Goal: Download file/media

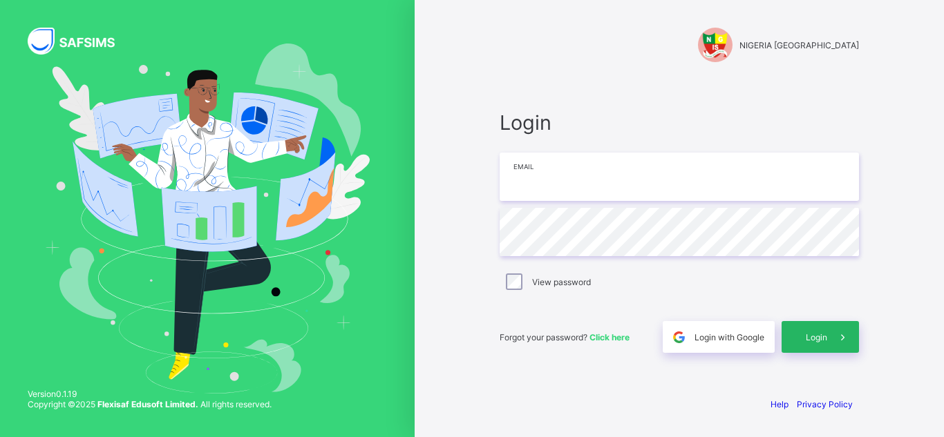
type input "**********"
click at [809, 339] on span "Login" at bounding box center [816, 337] width 21 height 10
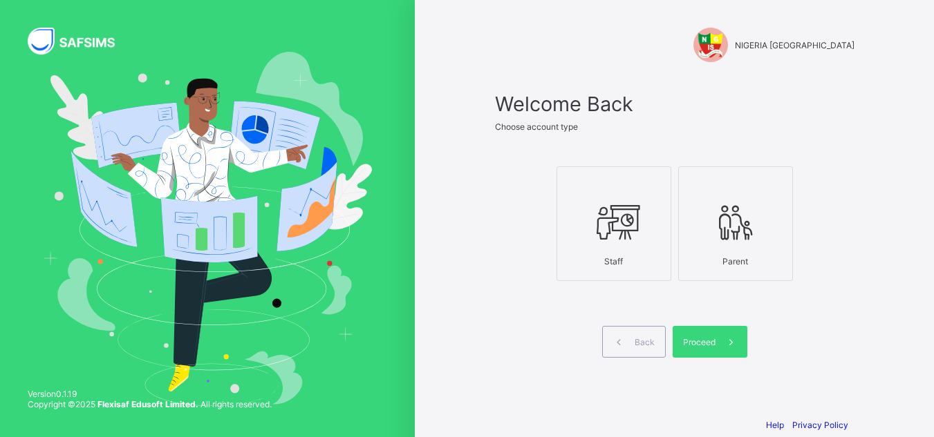
click at [620, 231] on icon at bounding box center [613, 222] width 48 height 41
click at [707, 343] on span "Proceed" at bounding box center [699, 342] width 32 height 10
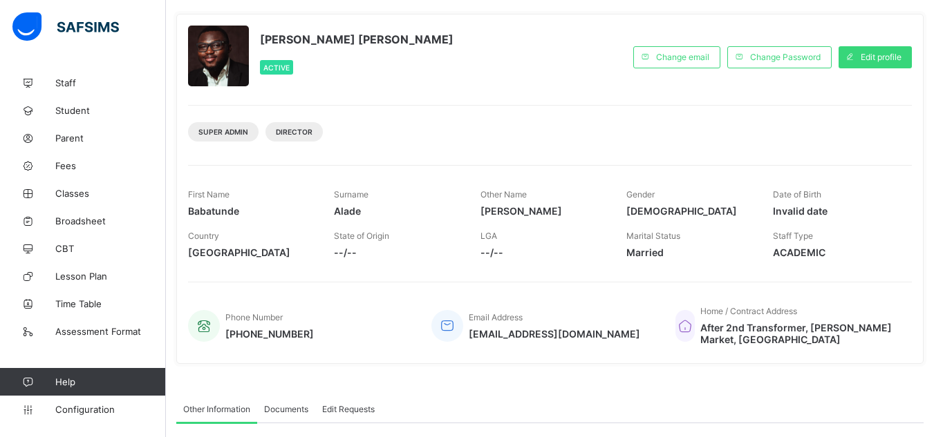
scroll to position [138, 0]
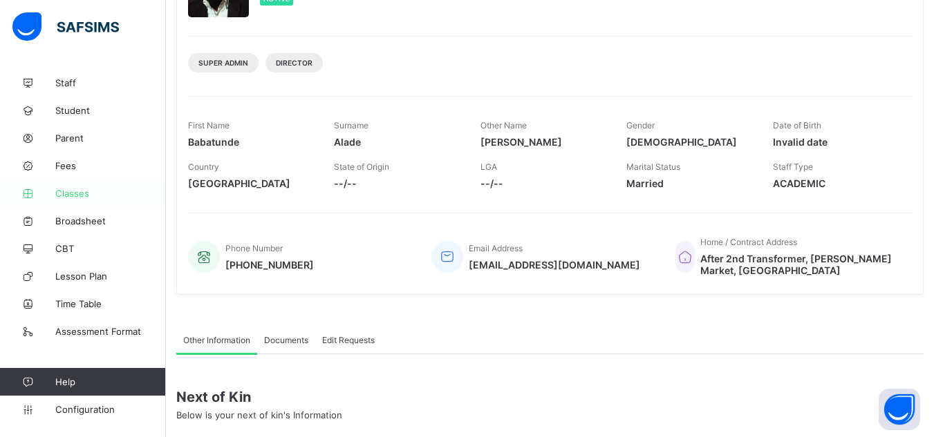
click at [79, 191] on span "Classes" at bounding box center [110, 193] width 111 height 11
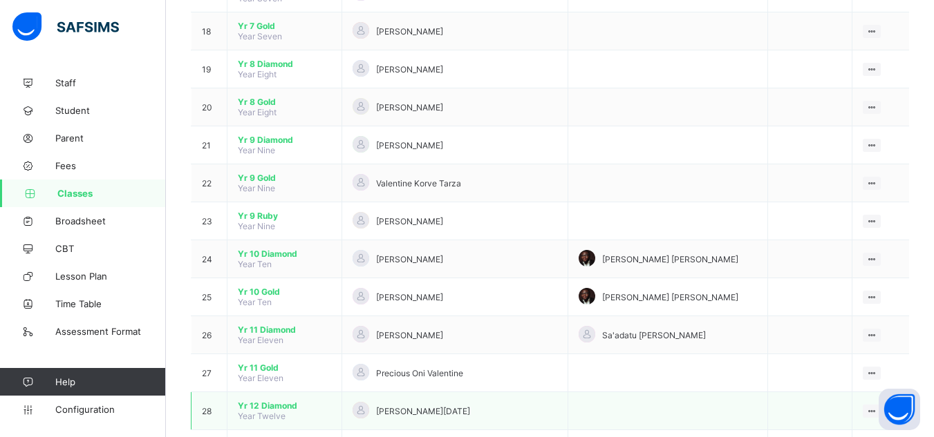
scroll to position [862, 0]
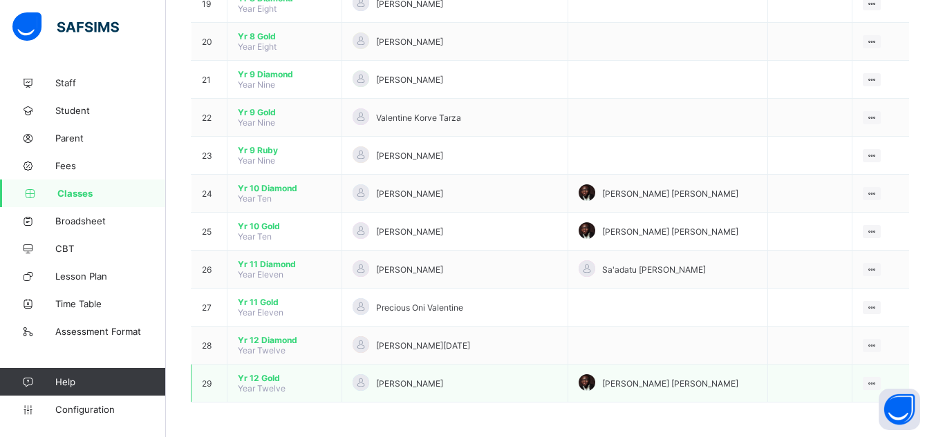
click at [269, 373] on span "Yr 12 Gold" at bounding box center [284, 378] width 93 height 10
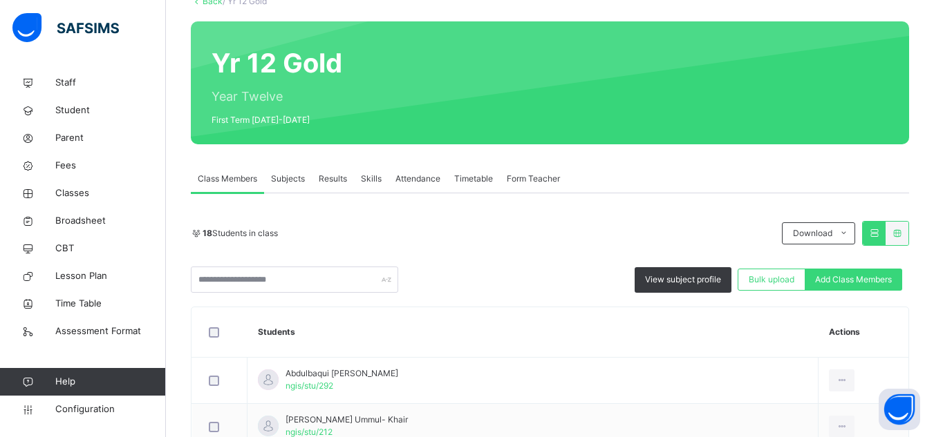
scroll to position [138, 0]
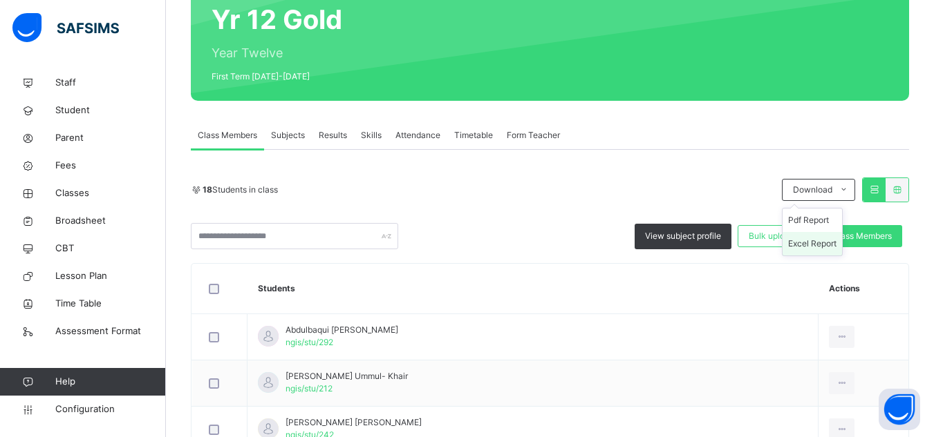
click at [831, 238] on li "Excel Report" at bounding box center [811, 243] width 59 height 23
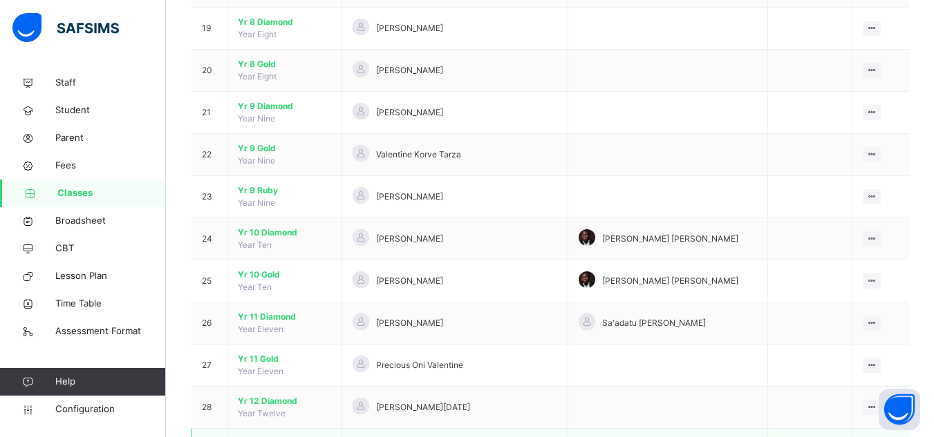
scroll to position [984, 0]
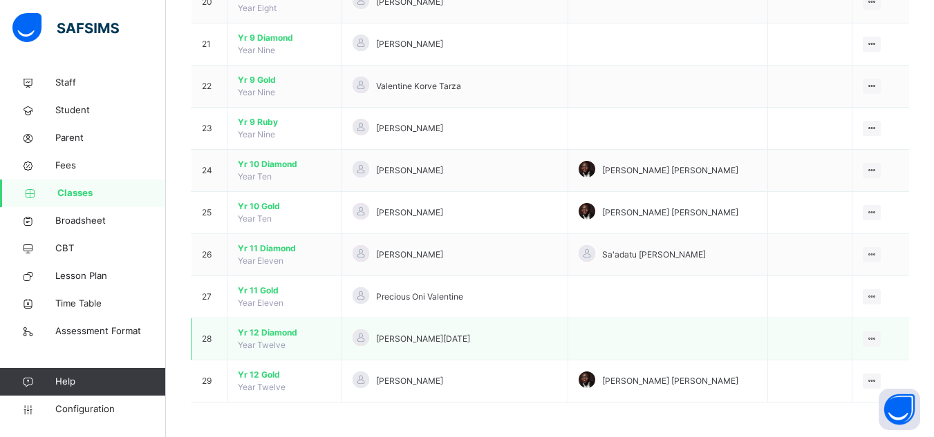
click at [277, 332] on span "Yr 12 Diamond" at bounding box center [284, 333] width 93 height 12
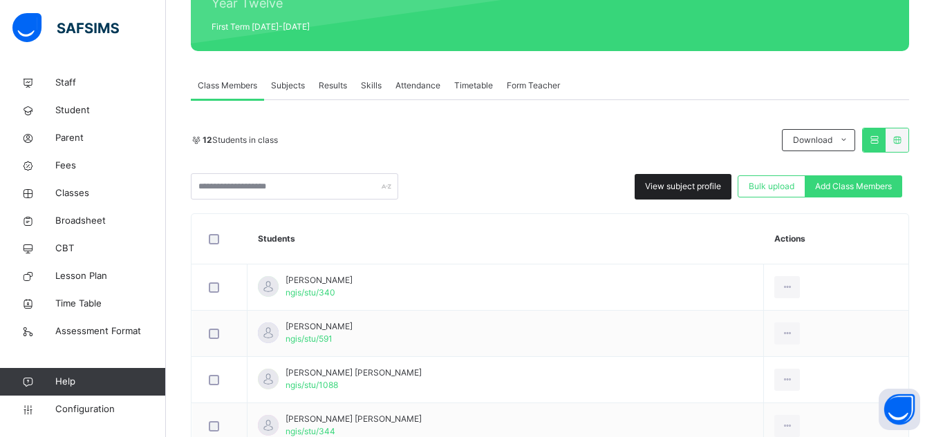
scroll to position [207, 0]
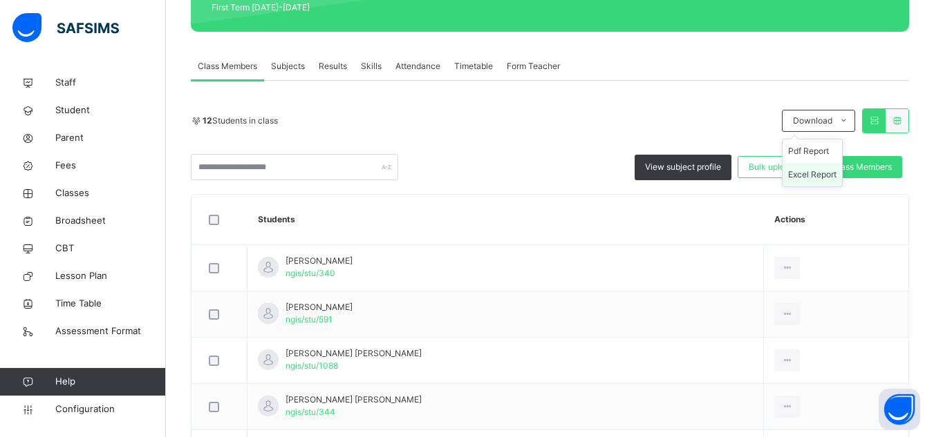
click at [822, 169] on li "Excel Report" at bounding box center [811, 174] width 59 height 23
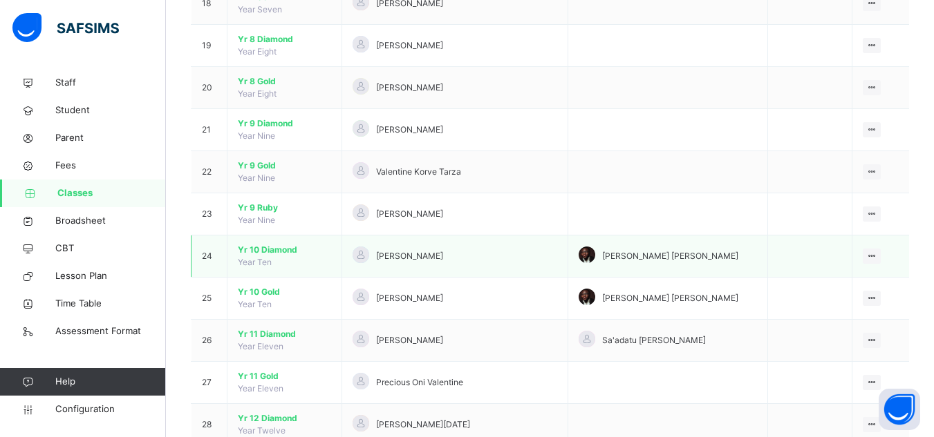
scroll to position [984, 0]
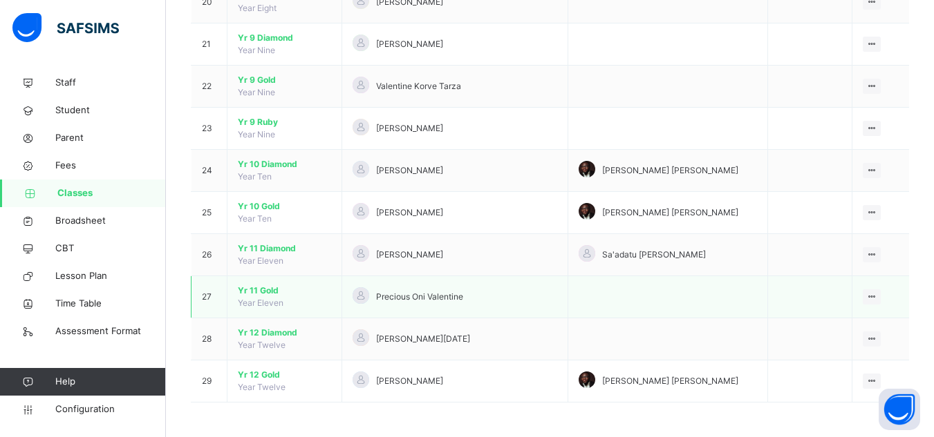
click at [266, 292] on span "Yr 11 Gold" at bounding box center [284, 291] width 93 height 12
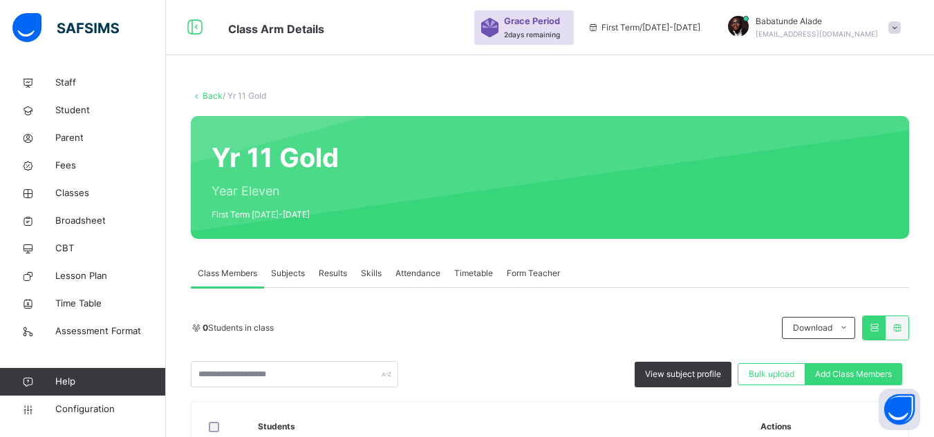
scroll to position [138, 0]
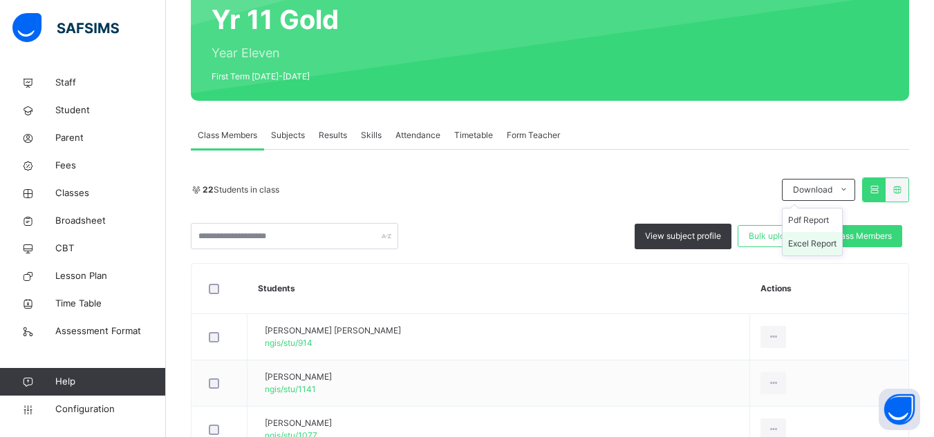
click at [823, 242] on li "Excel Report" at bounding box center [811, 243] width 59 height 23
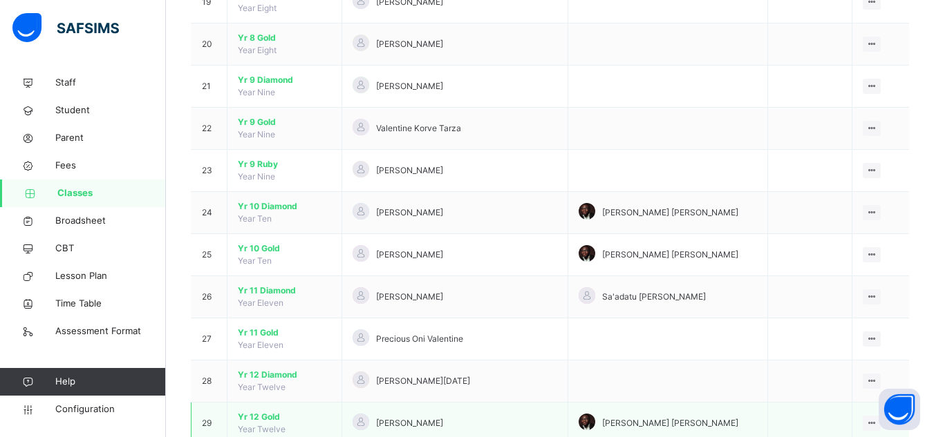
scroll to position [984, 0]
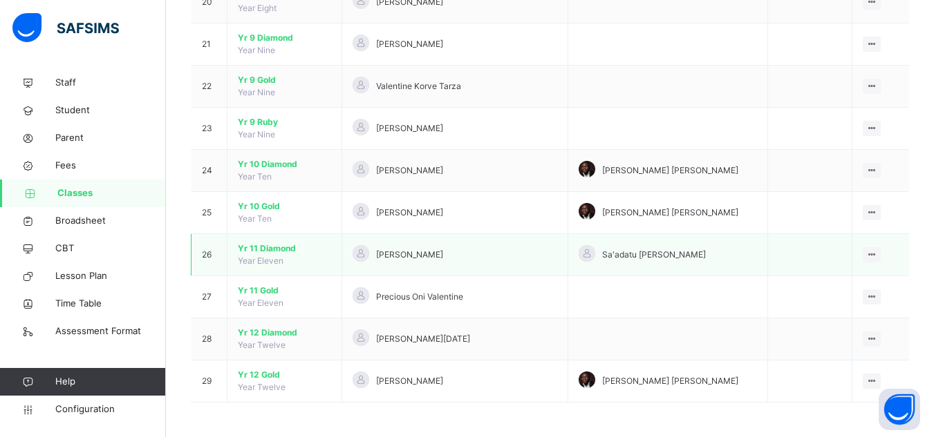
click at [269, 249] on span "Yr 11 Diamond" at bounding box center [284, 249] width 93 height 12
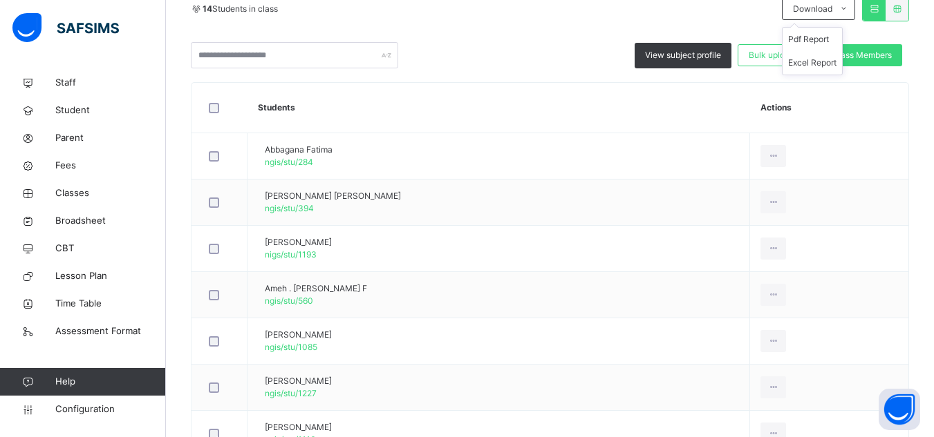
scroll to position [276, 0]
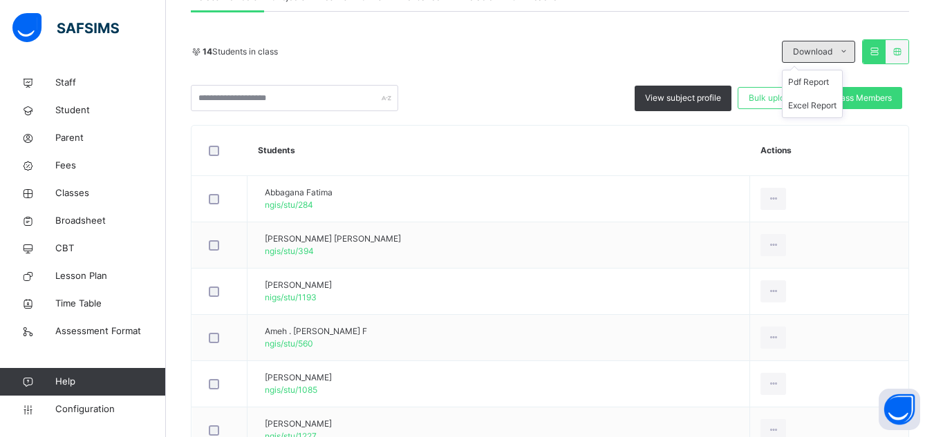
click at [824, 53] on span "Download" at bounding box center [812, 52] width 39 height 12
click at [830, 102] on li "Excel Report" at bounding box center [811, 105] width 59 height 23
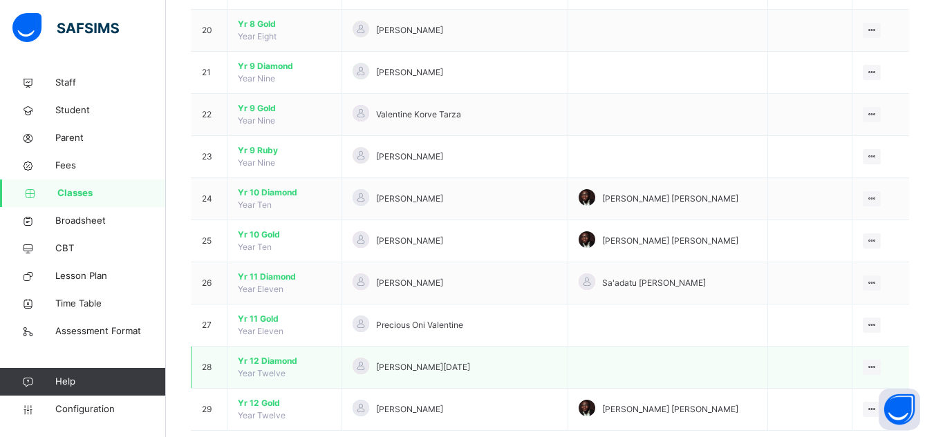
scroll to position [984, 0]
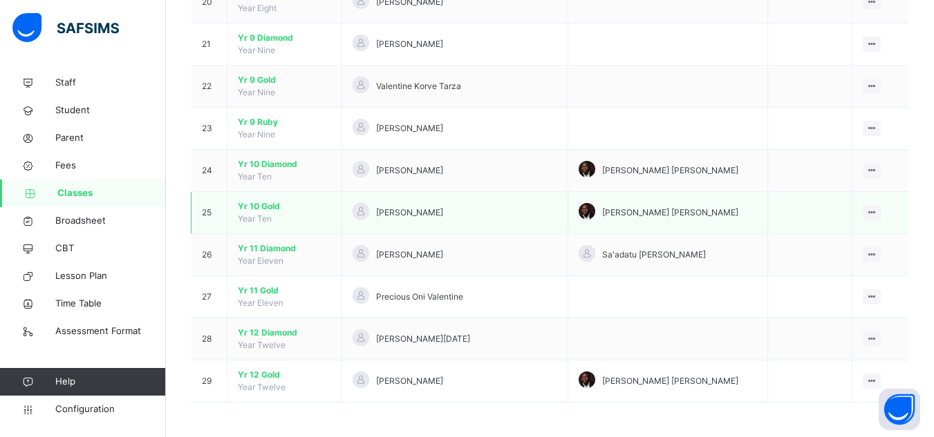
click at [268, 205] on span "Yr 10 Gold" at bounding box center [284, 206] width 93 height 12
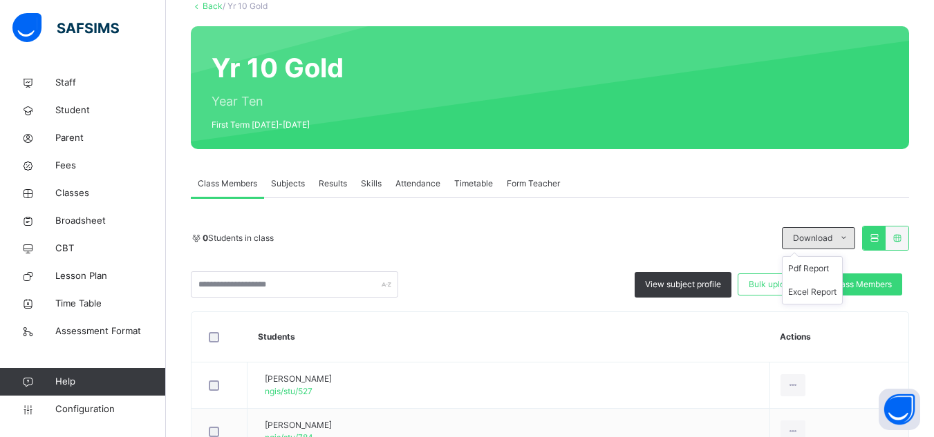
scroll to position [207, 0]
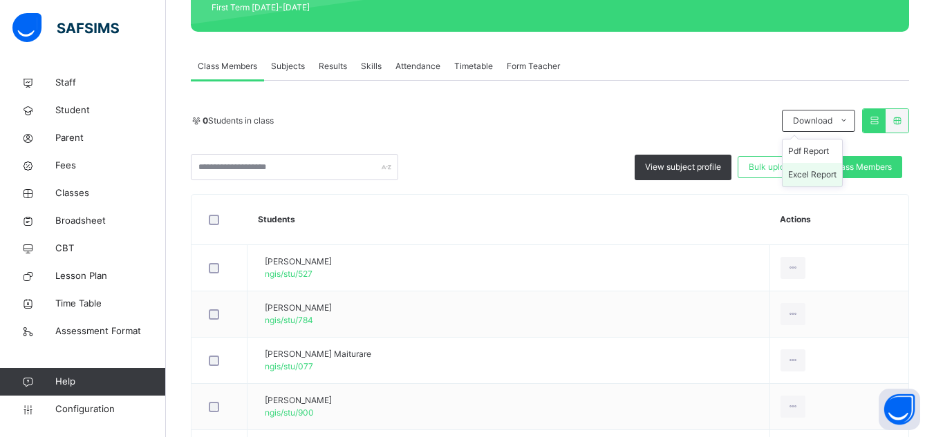
click at [826, 173] on li "Excel Report" at bounding box center [811, 174] width 59 height 23
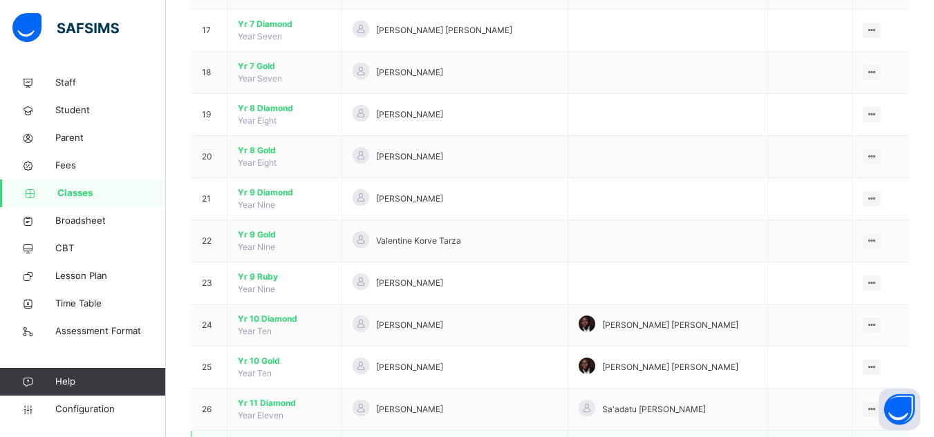
scroll to position [984, 0]
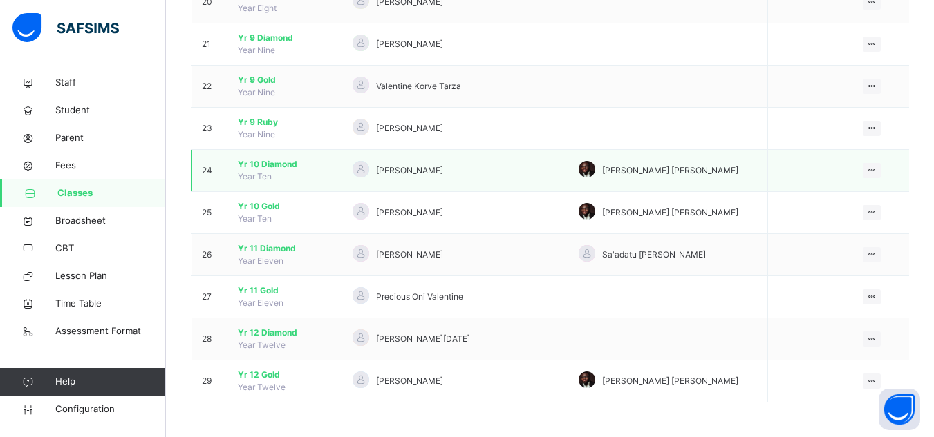
click at [266, 163] on span "Yr 10 Diamond" at bounding box center [284, 164] width 93 height 12
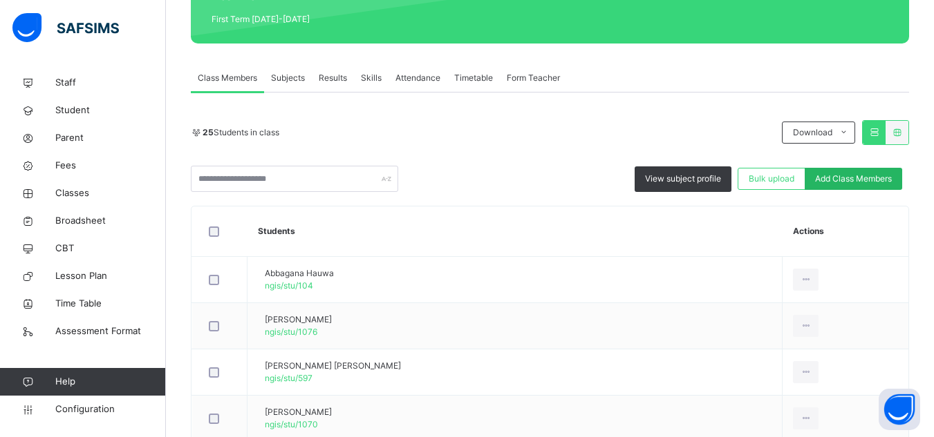
scroll to position [207, 0]
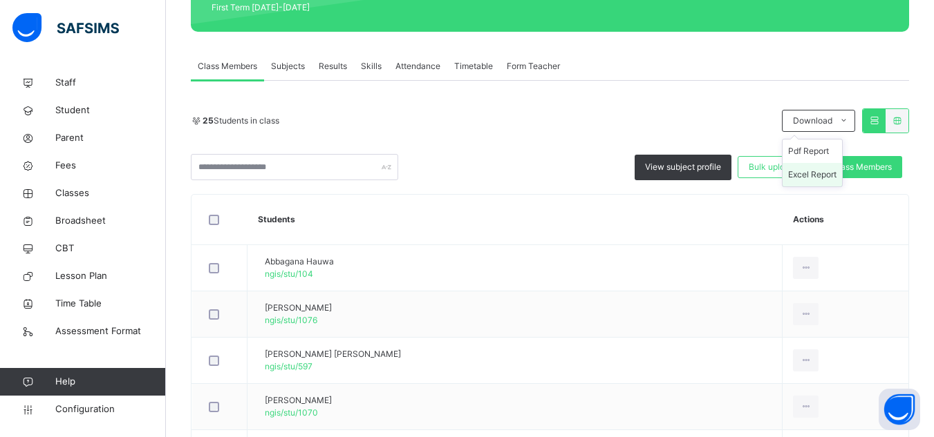
click at [822, 172] on li "Excel Report" at bounding box center [811, 174] width 59 height 23
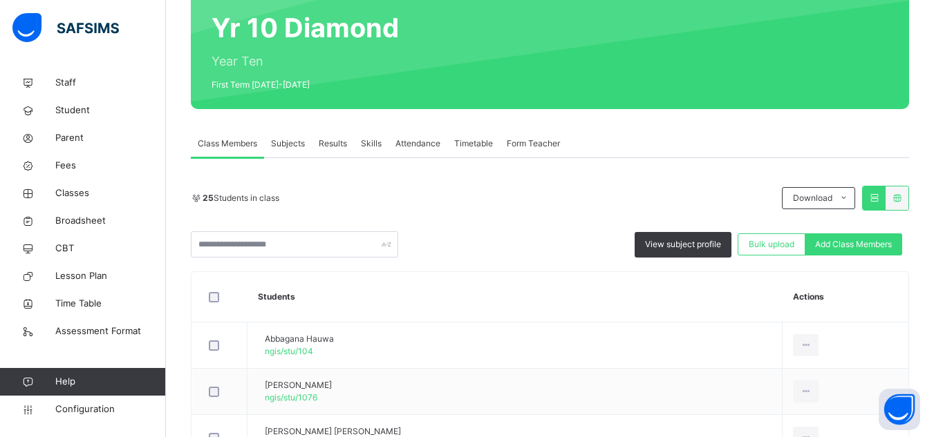
scroll to position [0, 0]
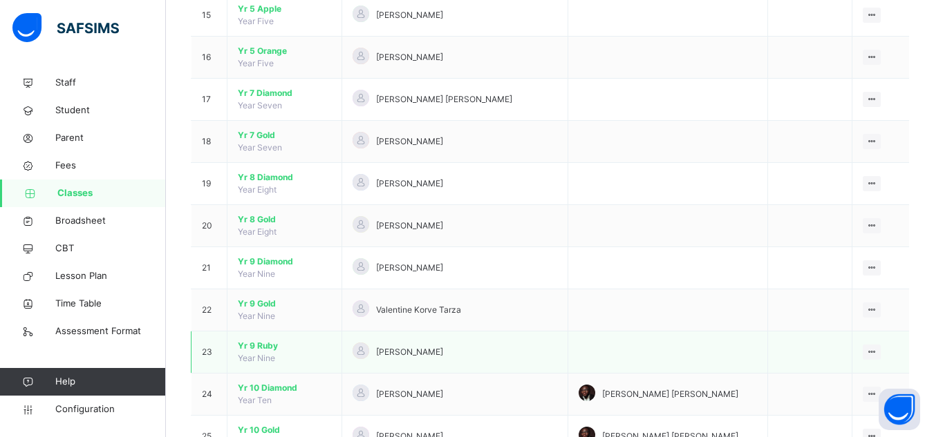
scroll to position [829, 0]
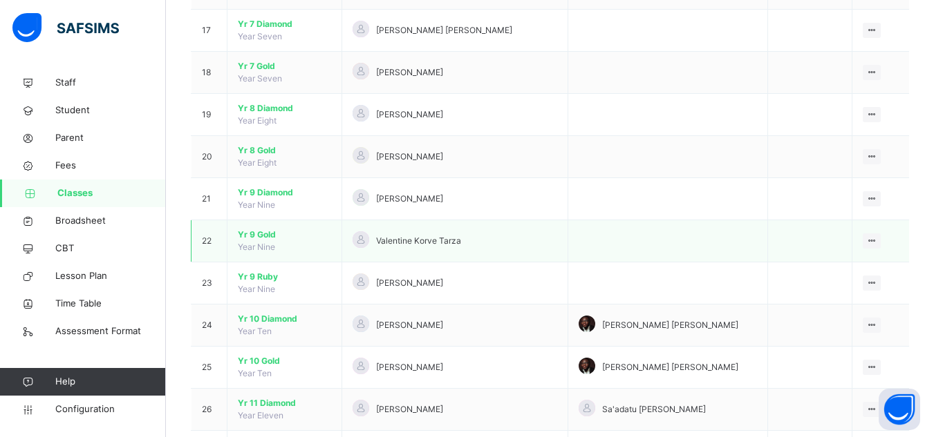
click at [261, 235] on span "Yr 9 Gold" at bounding box center [284, 235] width 93 height 12
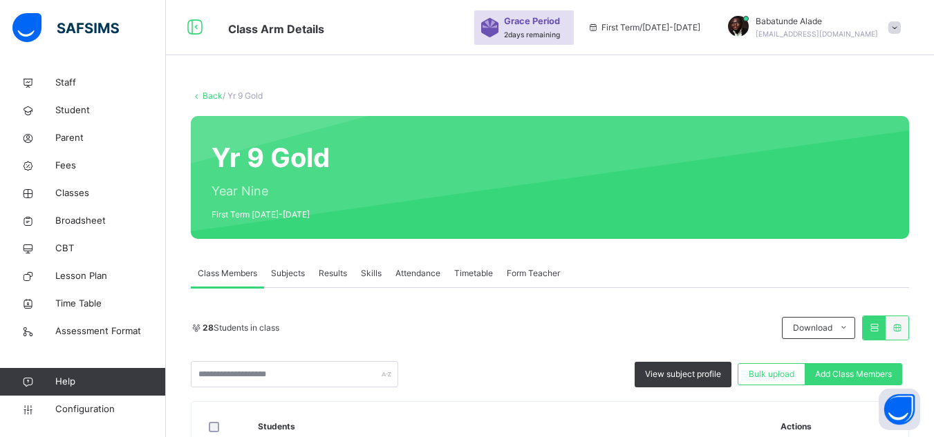
click at [827, 324] on span "Download" at bounding box center [812, 328] width 39 height 12
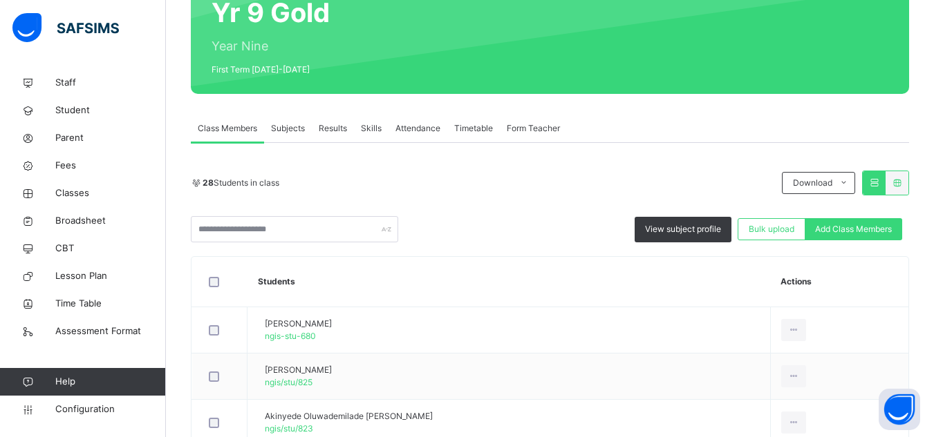
scroll to position [138, 0]
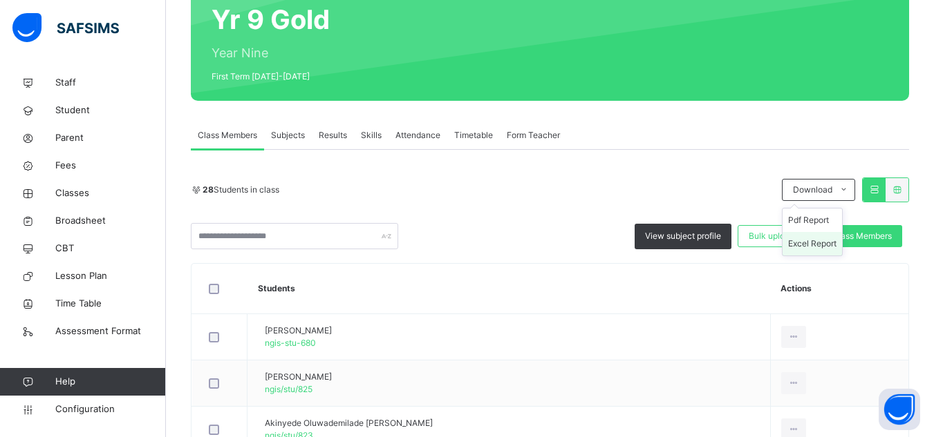
click at [818, 245] on li "Excel Report" at bounding box center [811, 243] width 59 height 23
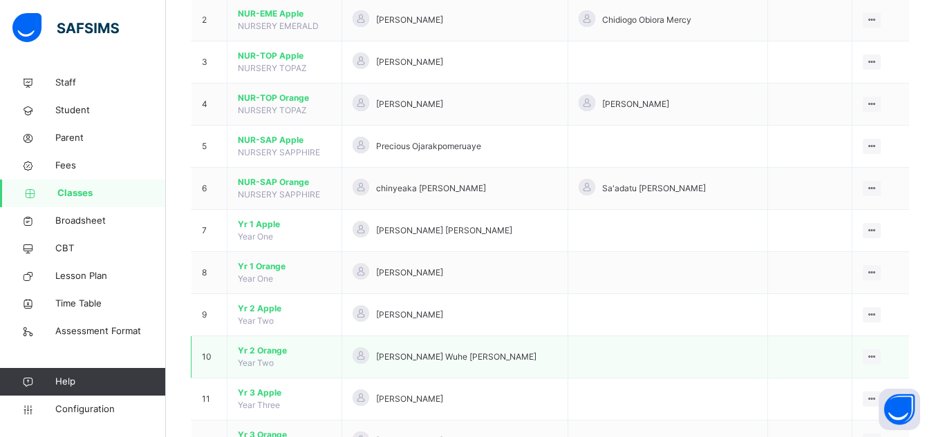
scroll to position [276, 0]
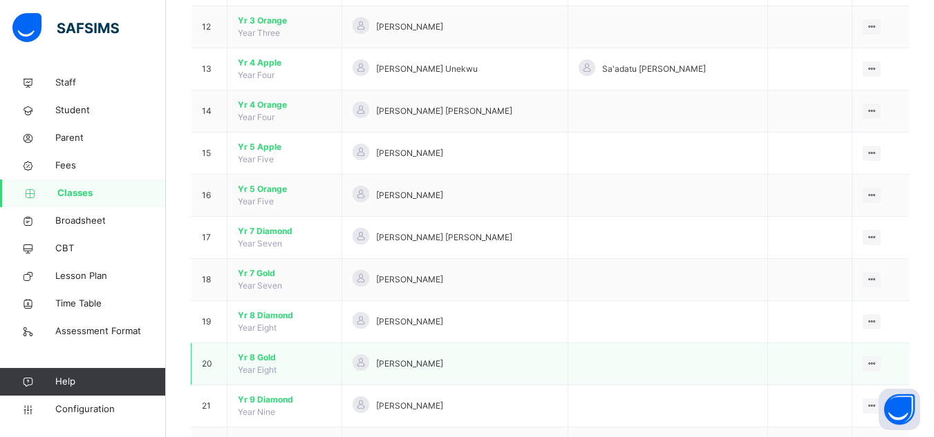
scroll to position [691, 0]
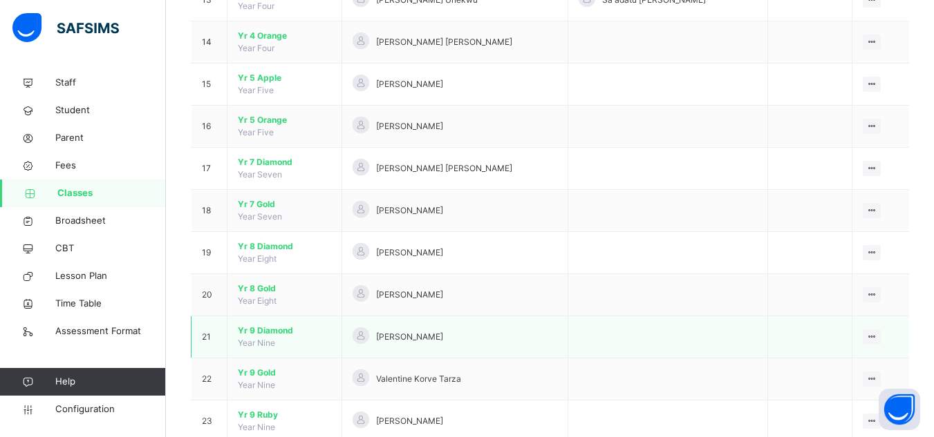
click at [267, 331] on span "Yr 9 Diamond" at bounding box center [284, 331] width 93 height 12
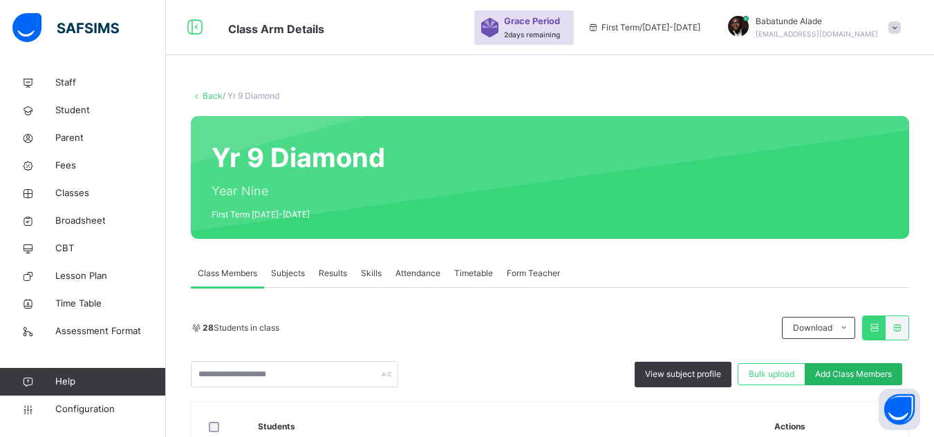
click at [833, 368] on span "Add Class Members" at bounding box center [853, 374] width 77 height 12
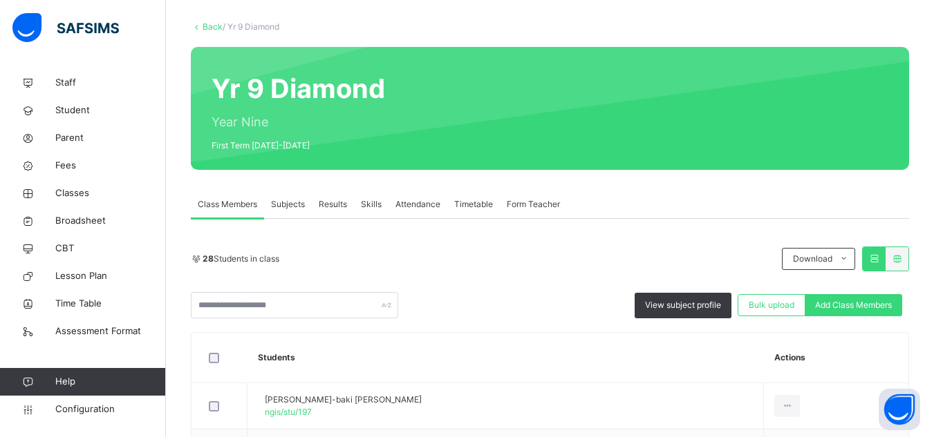
click at [821, 312] on li "Excel Report" at bounding box center [811, 312] width 59 height 23
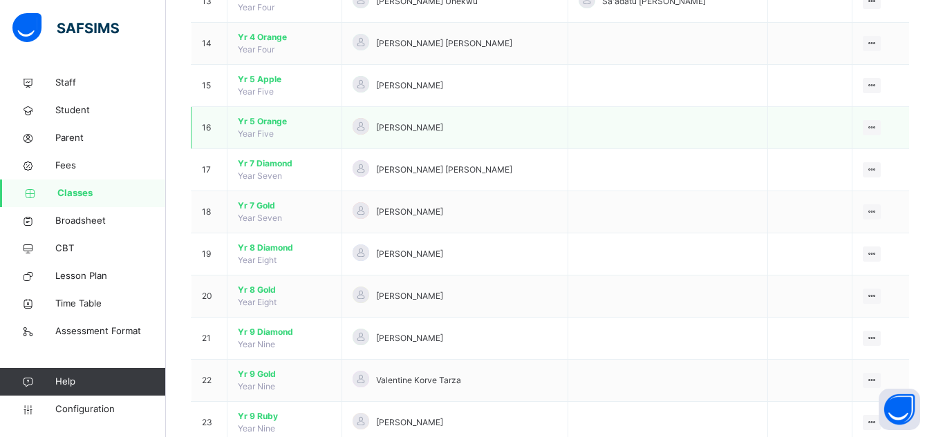
scroll to position [691, 0]
click at [264, 287] on span "Yr 8 Gold" at bounding box center [284, 289] width 93 height 12
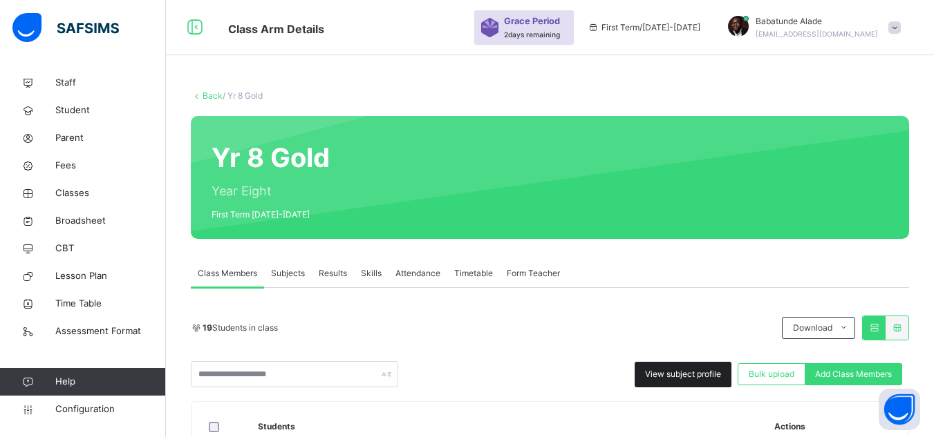
scroll to position [138, 0]
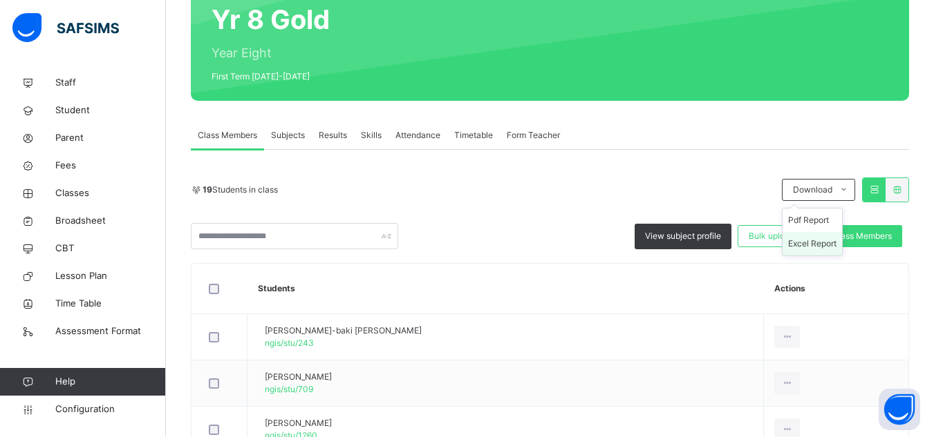
click at [817, 242] on li "Excel Report" at bounding box center [811, 243] width 59 height 23
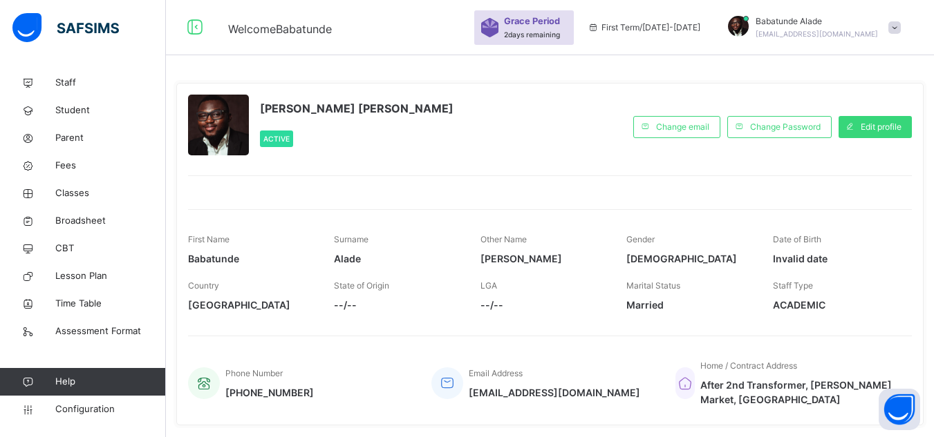
scroll to position [138, 0]
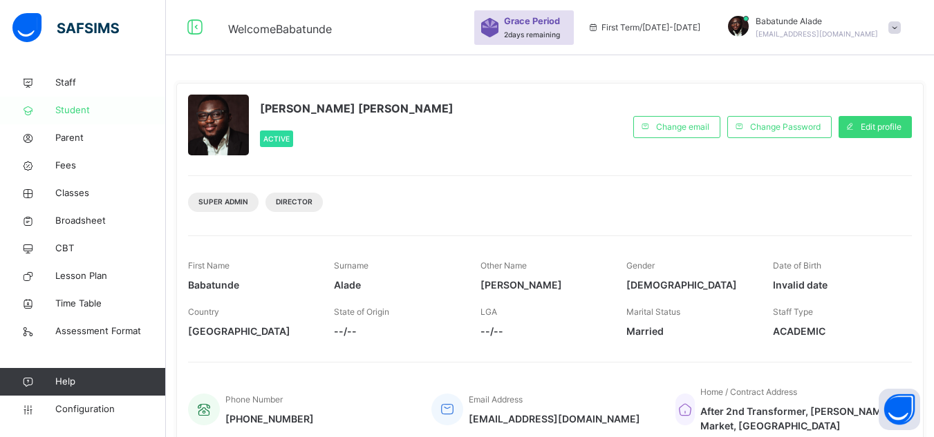
click at [77, 109] on span "Student" at bounding box center [110, 111] width 111 height 14
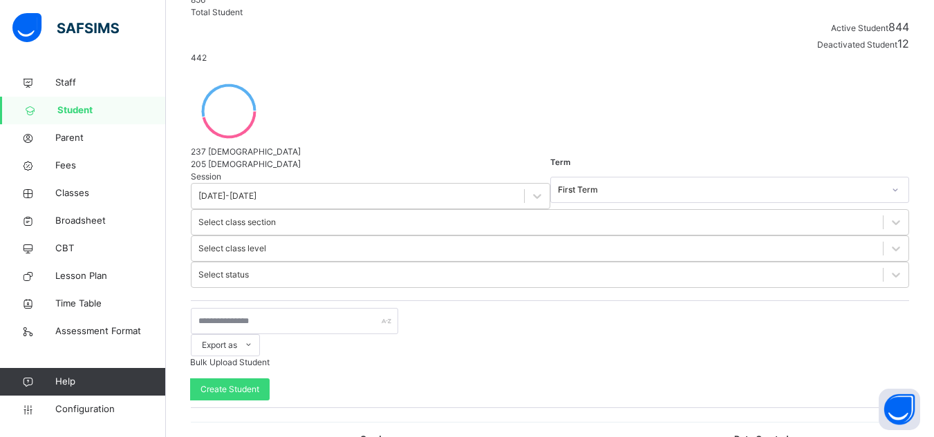
scroll to position [415, 0]
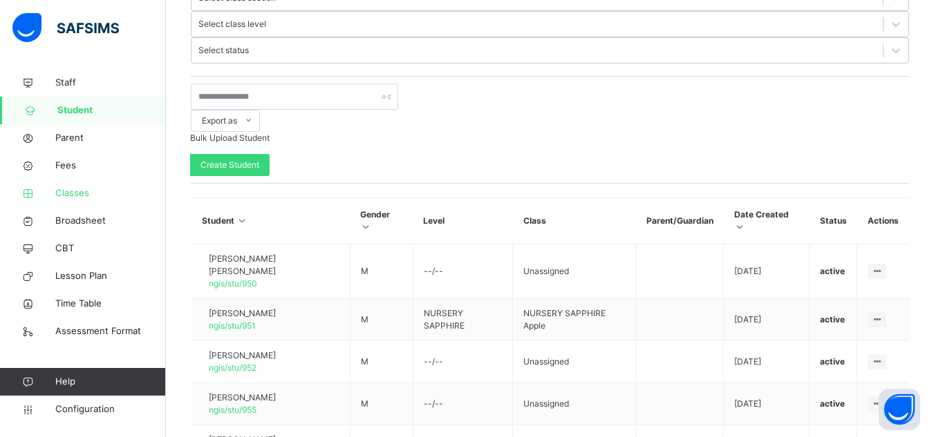
click at [66, 185] on link "Classes" at bounding box center [83, 194] width 166 height 28
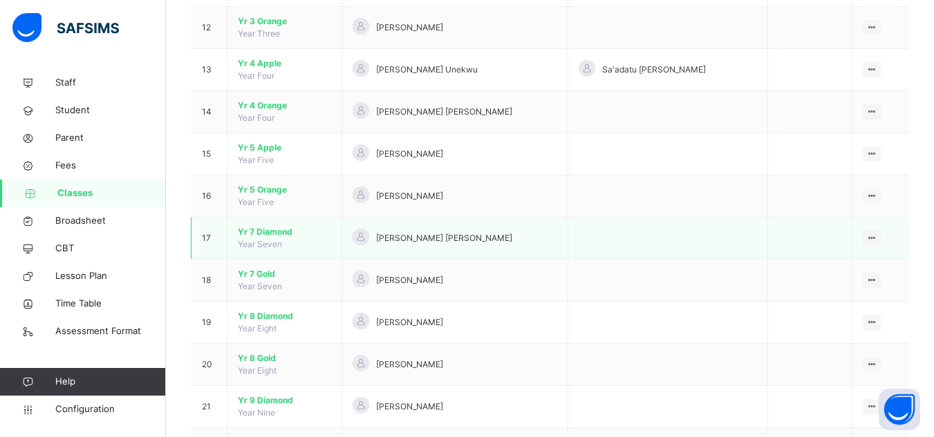
scroll to position [622, 0]
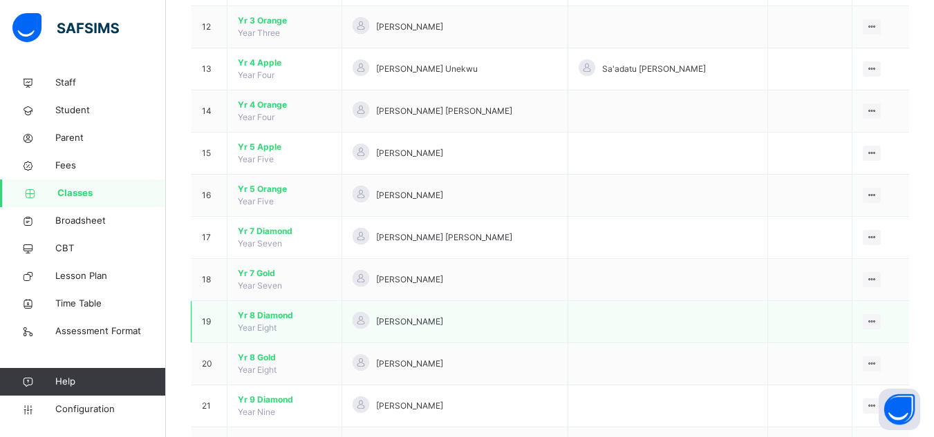
click at [269, 317] on span "Yr 8 Diamond" at bounding box center [284, 316] width 93 height 12
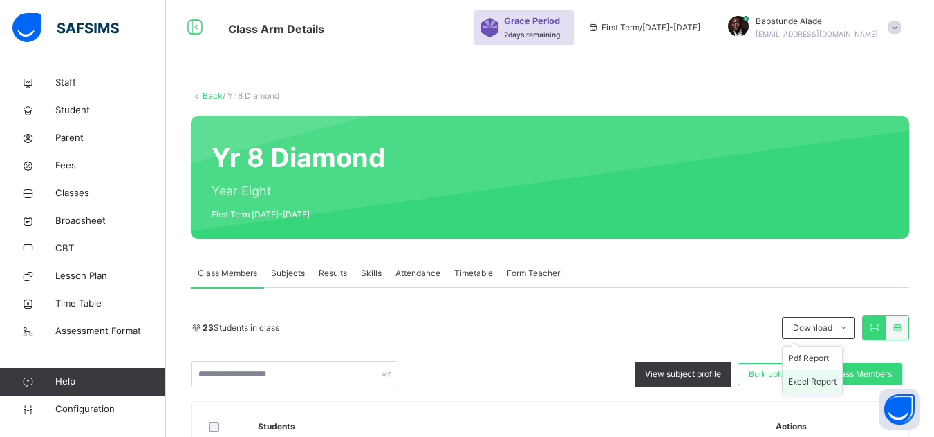
click at [819, 381] on li "Excel Report" at bounding box center [811, 381] width 59 height 23
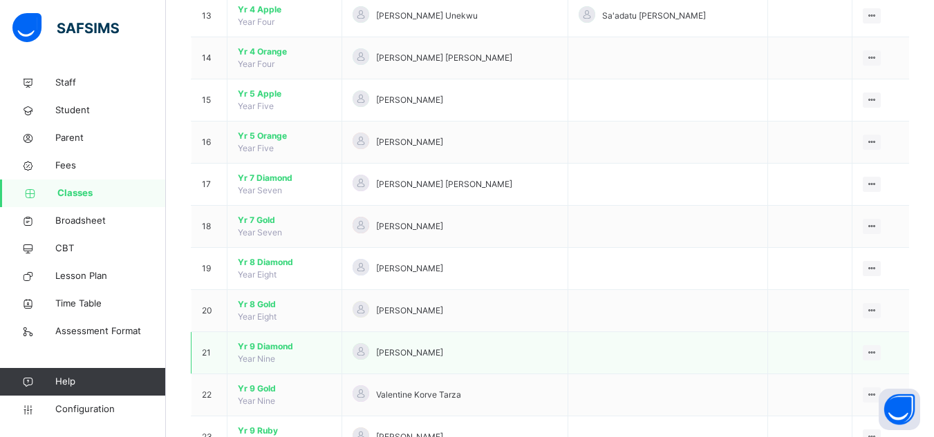
scroll to position [691, 0]
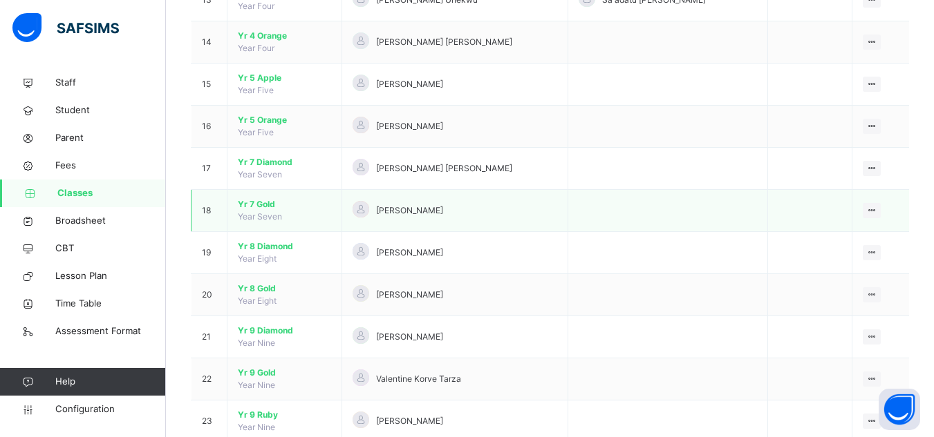
click at [266, 202] on span "Yr 7 Gold" at bounding box center [284, 204] width 93 height 12
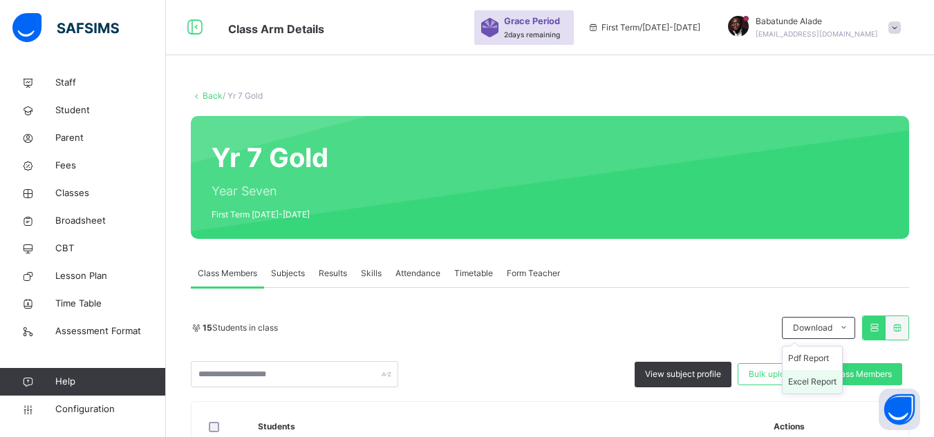
click at [824, 381] on li "Excel Report" at bounding box center [811, 381] width 59 height 23
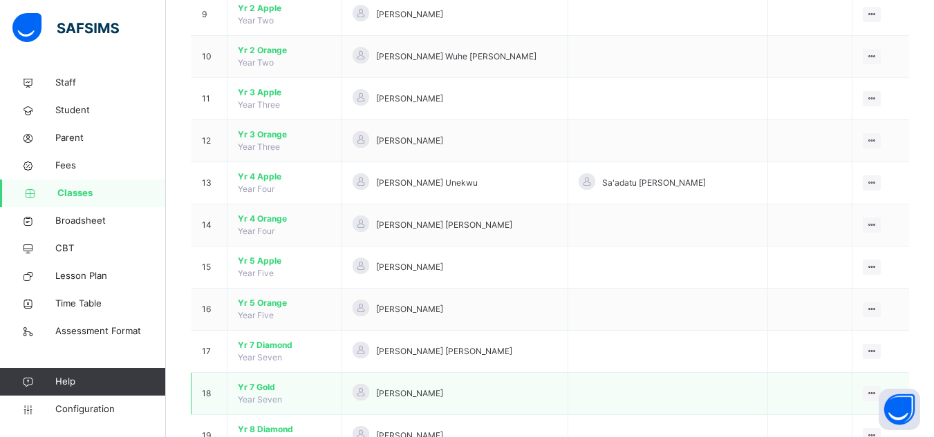
scroll to position [484, 0]
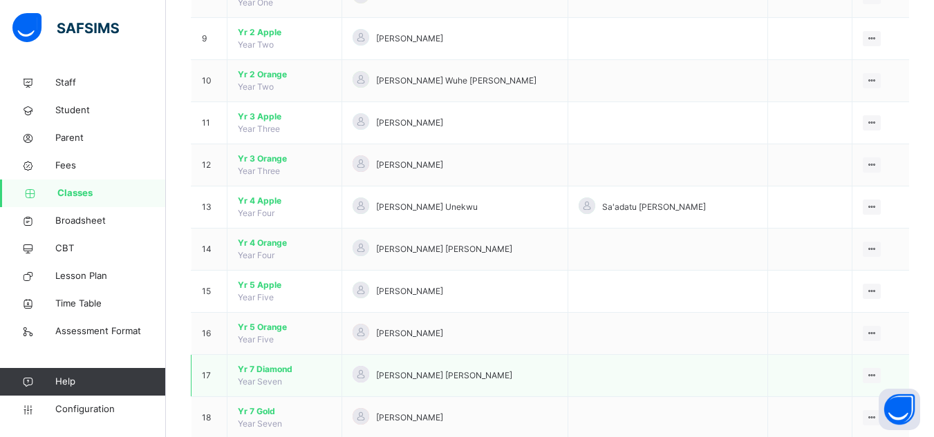
click at [274, 370] on span "Yr 7 Diamond" at bounding box center [284, 370] width 93 height 12
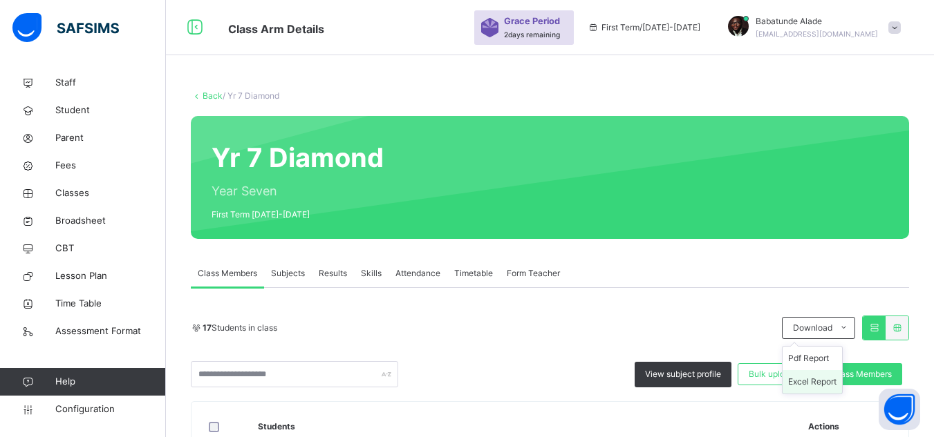
click at [829, 380] on li "Excel Report" at bounding box center [811, 381] width 59 height 23
click at [71, 111] on span "Student" at bounding box center [110, 111] width 111 height 14
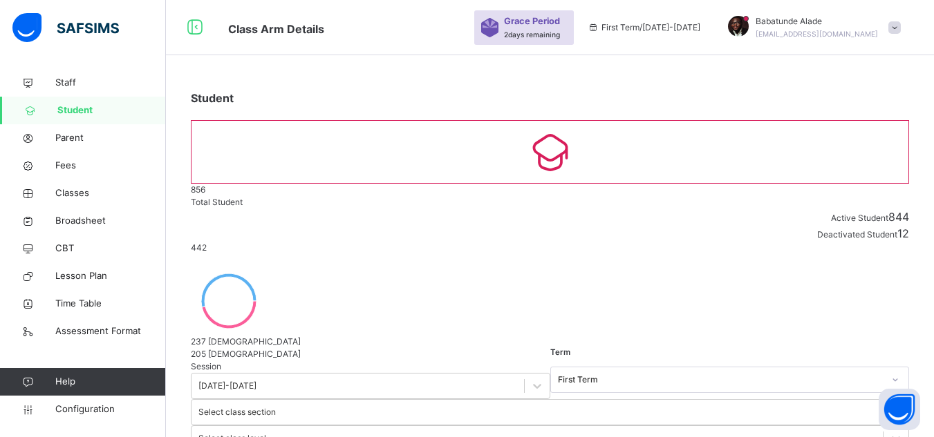
type input "*"
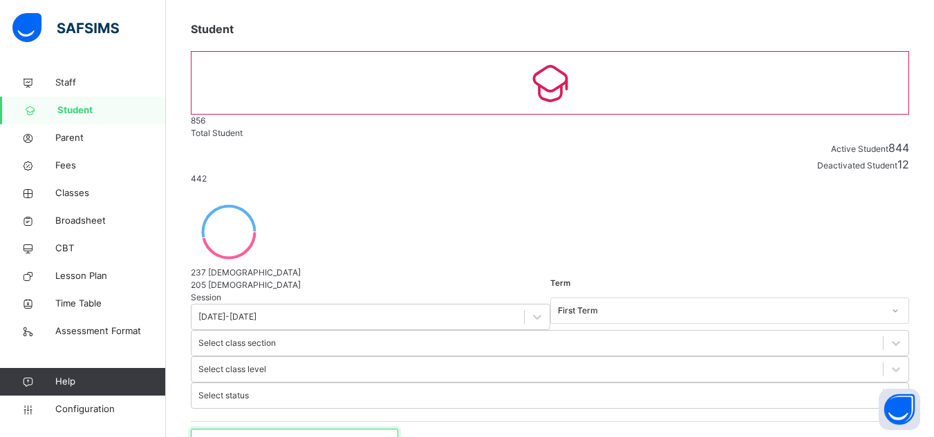
scroll to position [138, 0]
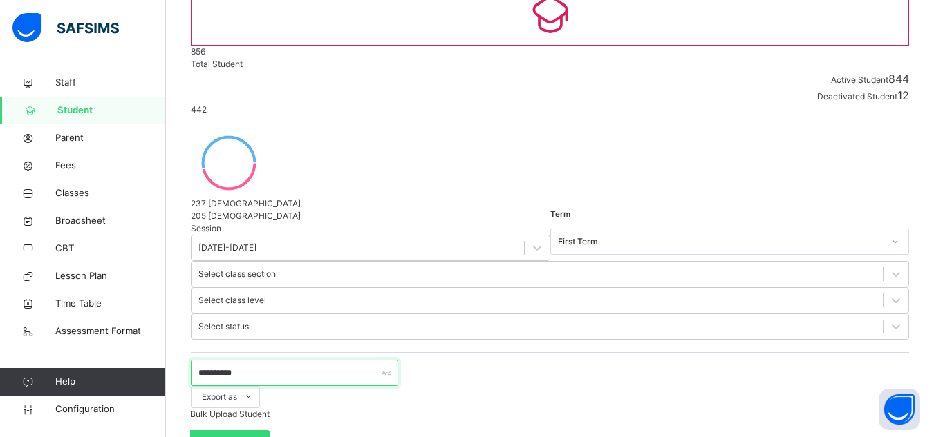
click at [283, 360] on input "**********" at bounding box center [294, 373] width 207 height 26
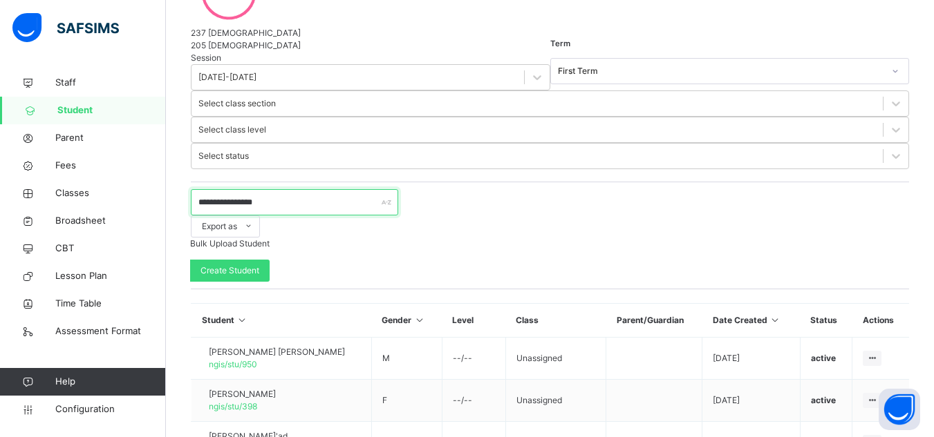
scroll to position [113, 0]
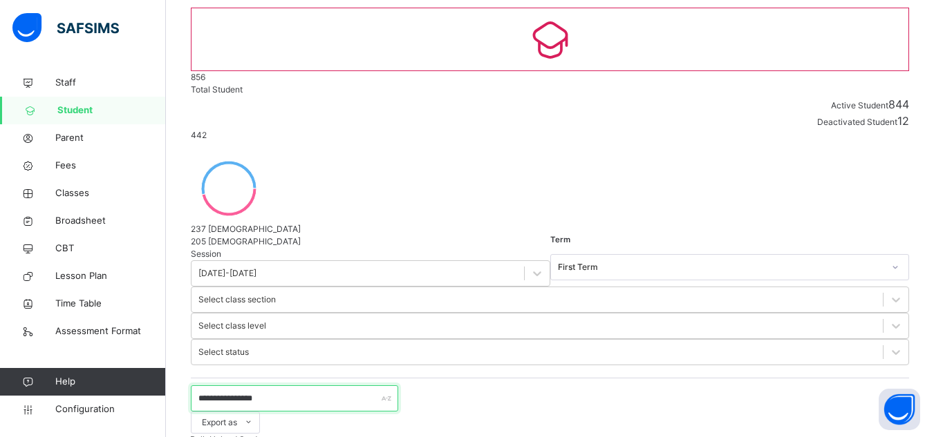
click at [302, 386] on input "**********" at bounding box center [294, 399] width 207 height 26
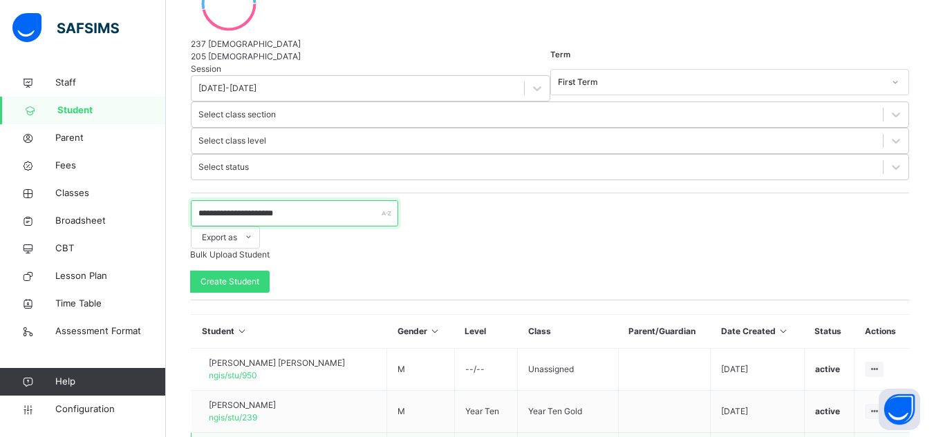
scroll to position [320, 0]
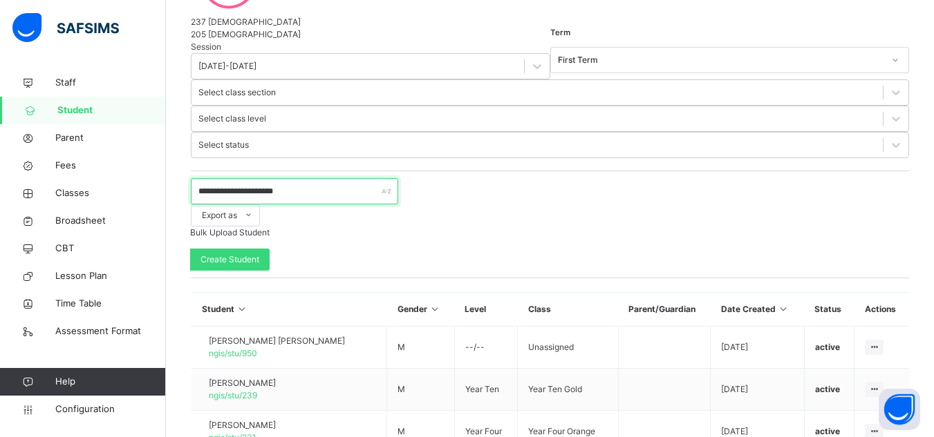
type input "**********"
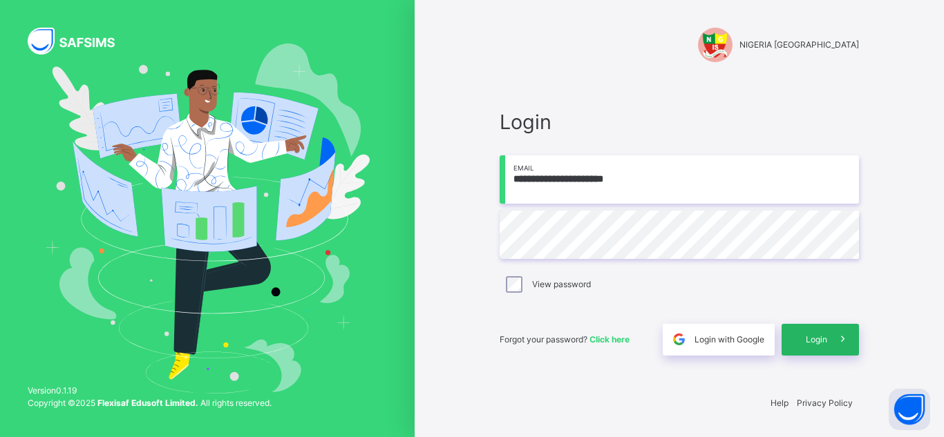
click at [803, 339] on div "Login" at bounding box center [820, 340] width 77 height 32
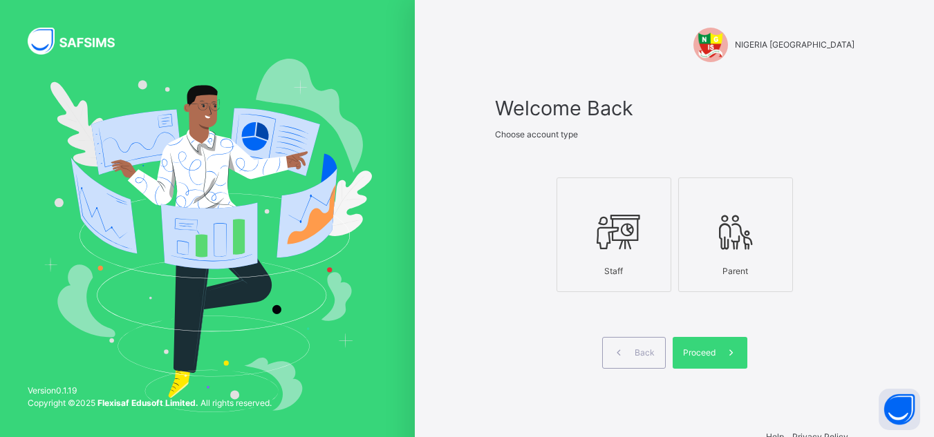
click at [651, 248] on div at bounding box center [614, 232] width 100 height 53
click at [711, 348] on span "Proceed" at bounding box center [699, 353] width 32 height 12
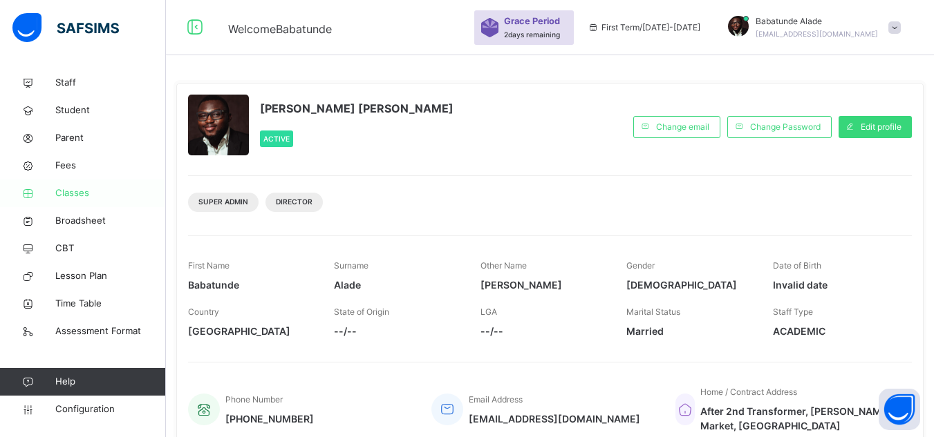
click at [73, 189] on span "Classes" at bounding box center [110, 194] width 111 height 14
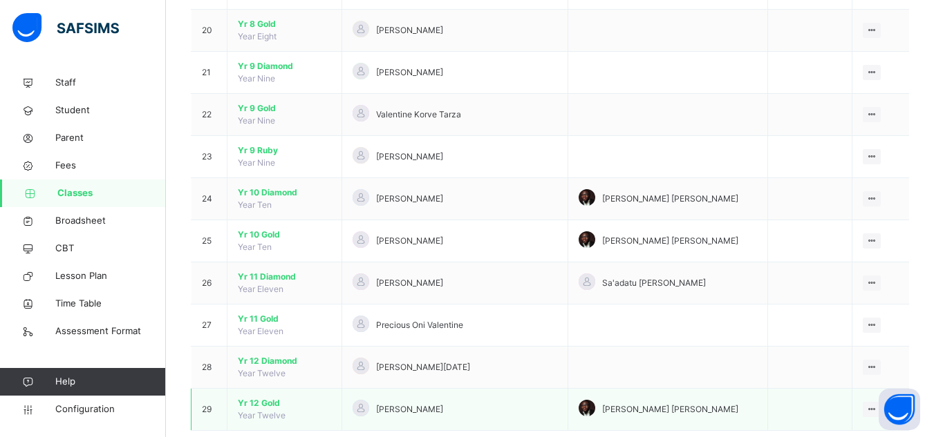
scroll to position [984, 0]
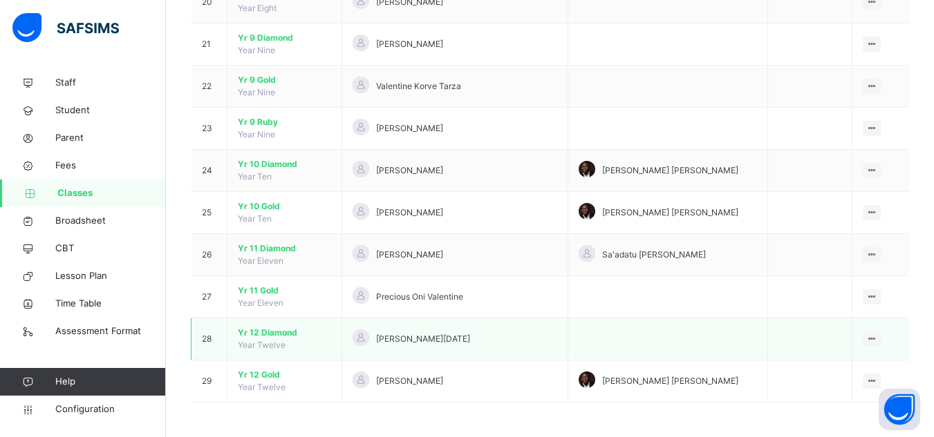
click at [273, 333] on span "Yr 12 Diamond" at bounding box center [284, 333] width 93 height 12
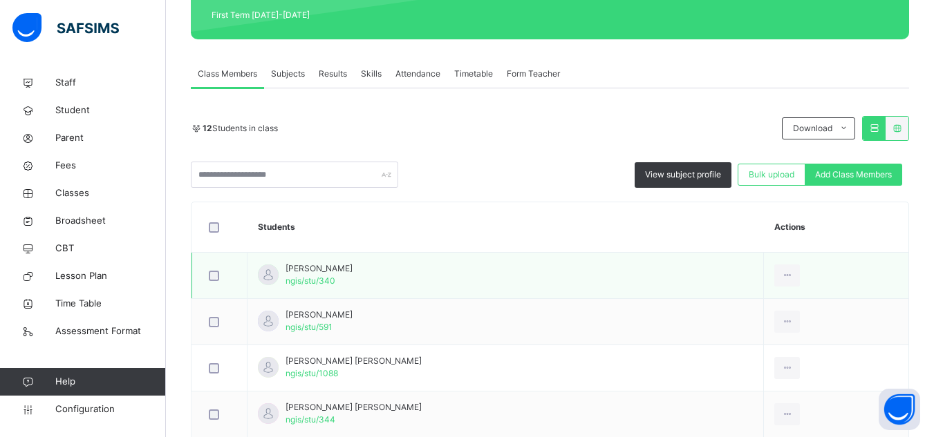
scroll to position [207, 0]
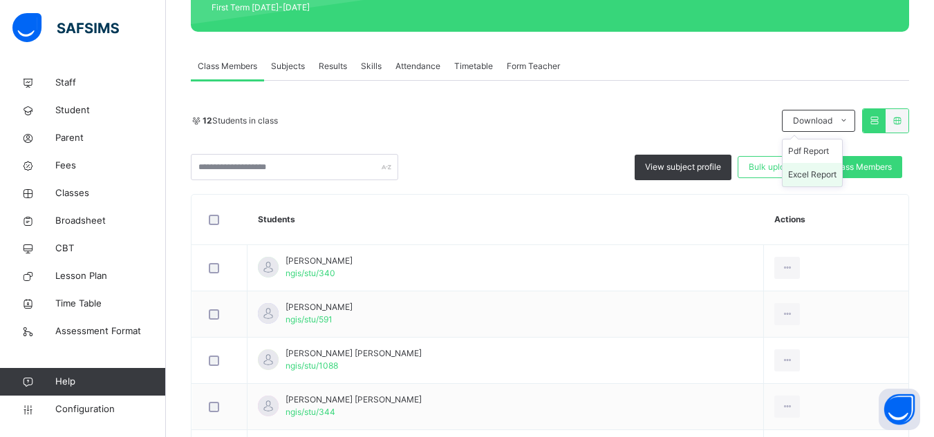
click at [827, 173] on li "Excel Report" at bounding box center [811, 174] width 59 height 23
